Goal: Task Accomplishment & Management: Use online tool/utility

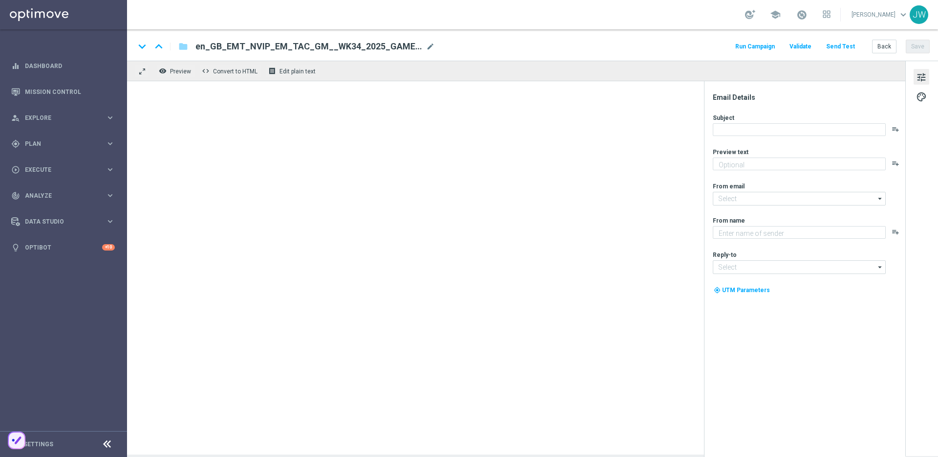
type textarea "Have a happy Friday!"
type textarea "Lottoland"
type input "mail@crm.lottoland.com"
type input "support@lottoland.co.uk"
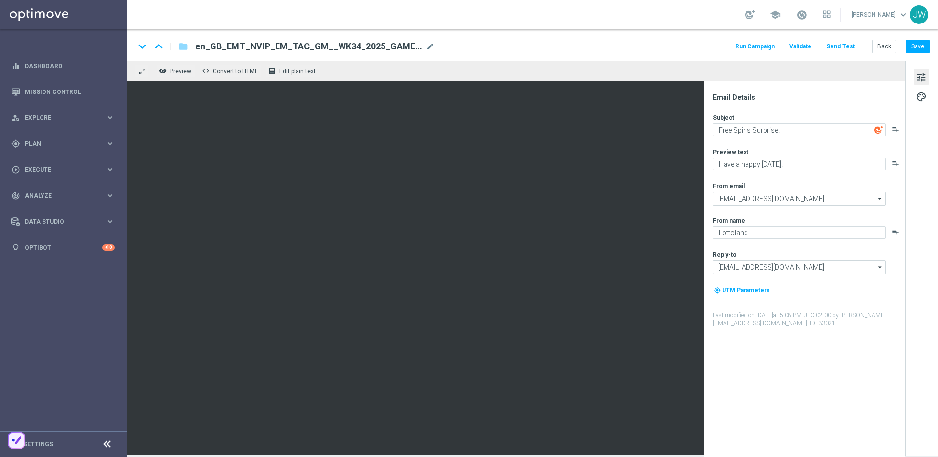
click at [836, 44] on button "Send Test" at bounding box center [841, 46] width 32 height 13
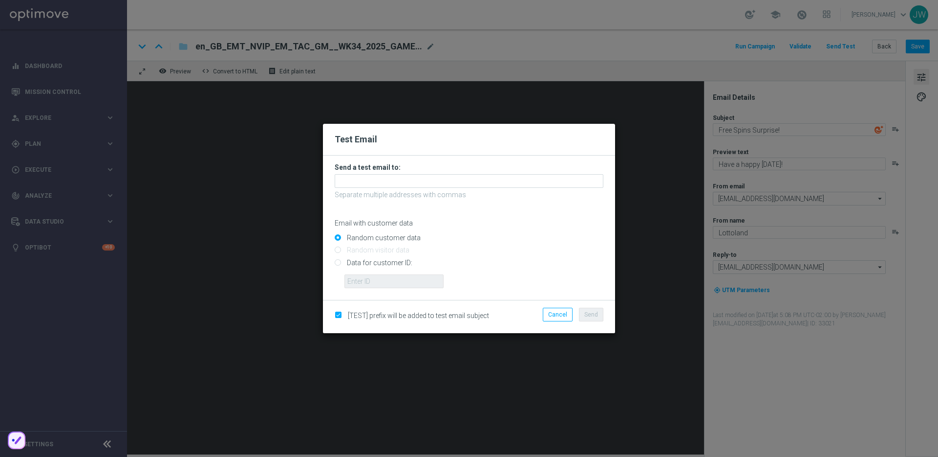
click at [506, 173] on form "Send a test email to: Separate multiple addresses with commas Email with custom…" at bounding box center [469, 225] width 269 height 125
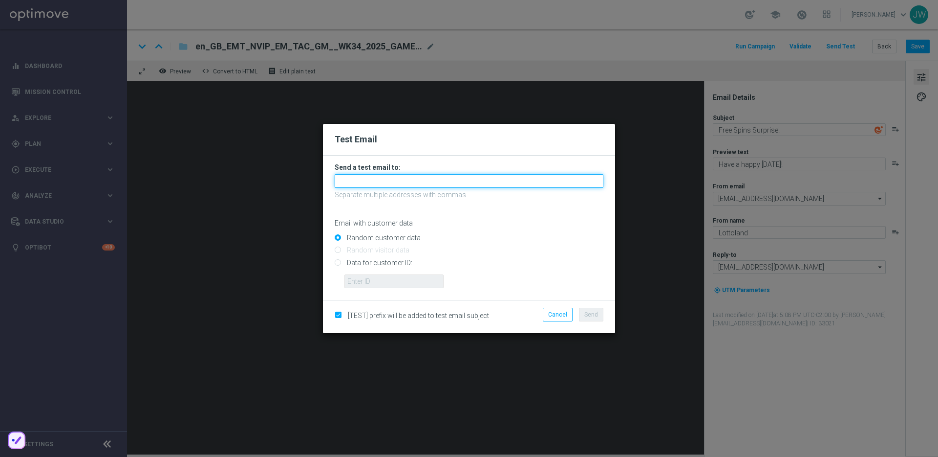
click at [506, 175] on input "text" at bounding box center [469, 181] width 269 height 14
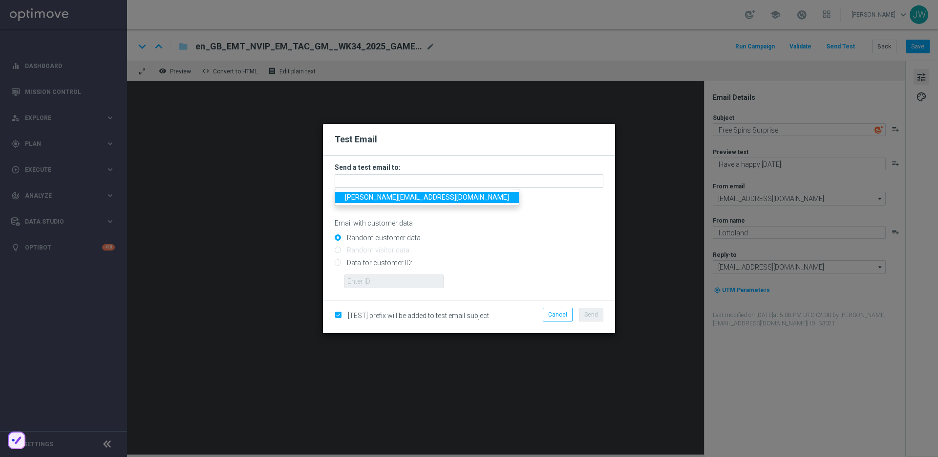
click at [418, 200] on span "jakub.walczak@lottoland.com" at bounding box center [427, 197] width 164 height 8
type input "jakub.walczak@lottoland.com"
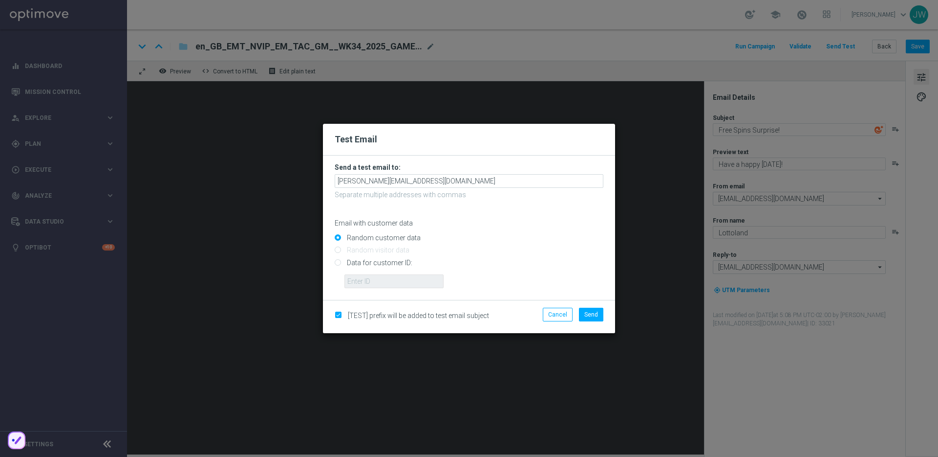
click at [377, 273] on input "Data for customer ID:" at bounding box center [469, 267] width 269 height 14
radio input "true"
click at [381, 270] on input "Data for customer ID:" at bounding box center [469, 267] width 269 height 14
click at [411, 294] on form "Send a test email to: jakub.walczak@lottoland.com Separate multiple addresses w…" at bounding box center [469, 227] width 292 height 144
click at [412, 277] on input "text" at bounding box center [394, 281] width 99 height 14
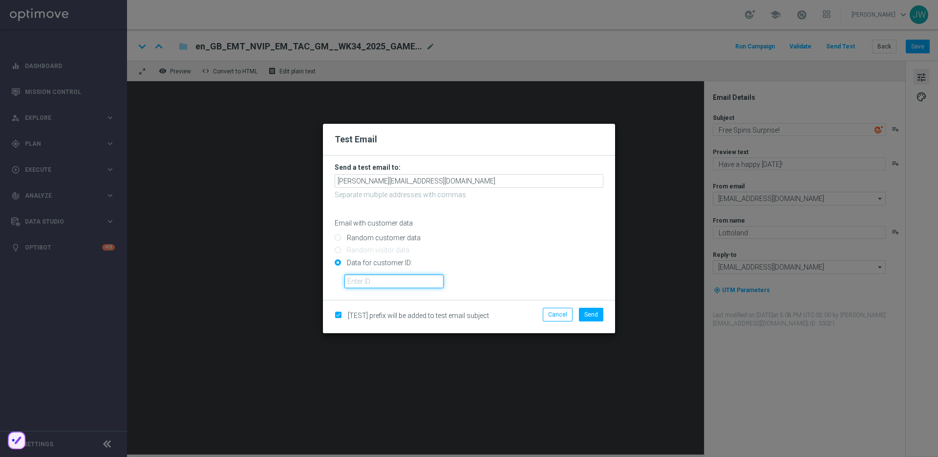
paste input "19410845"
type input "19410845"
drag, startPoint x: 546, startPoint y: 277, endPoint x: 555, endPoint y: 279, distance: 9.0
click at [546, 276] on div "19410845" at bounding box center [474, 277] width 274 height 21
click at [598, 309] on button "Send" at bounding box center [591, 314] width 24 height 14
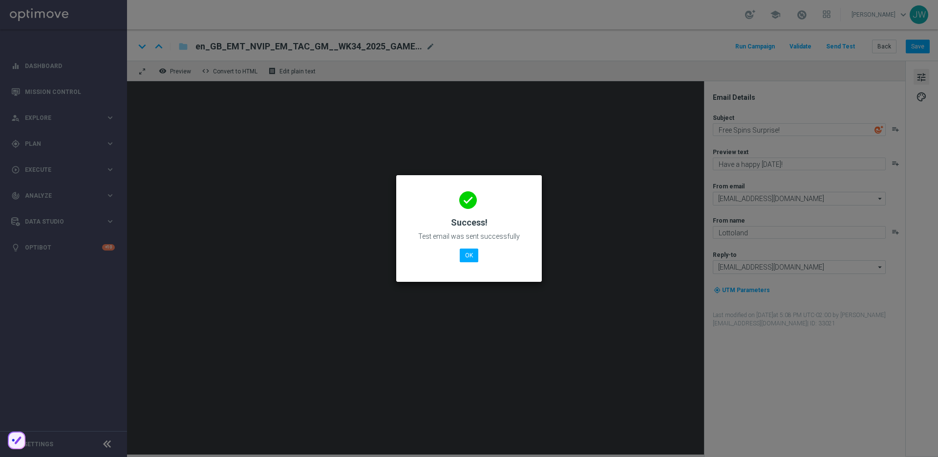
click at [485, 243] on div "done Success! Test email was sent successfully OK" at bounding box center [469, 226] width 122 height 85
click at [474, 252] on button "OK" at bounding box center [469, 255] width 19 height 14
